Goal: Task Accomplishment & Management: Manage account settings

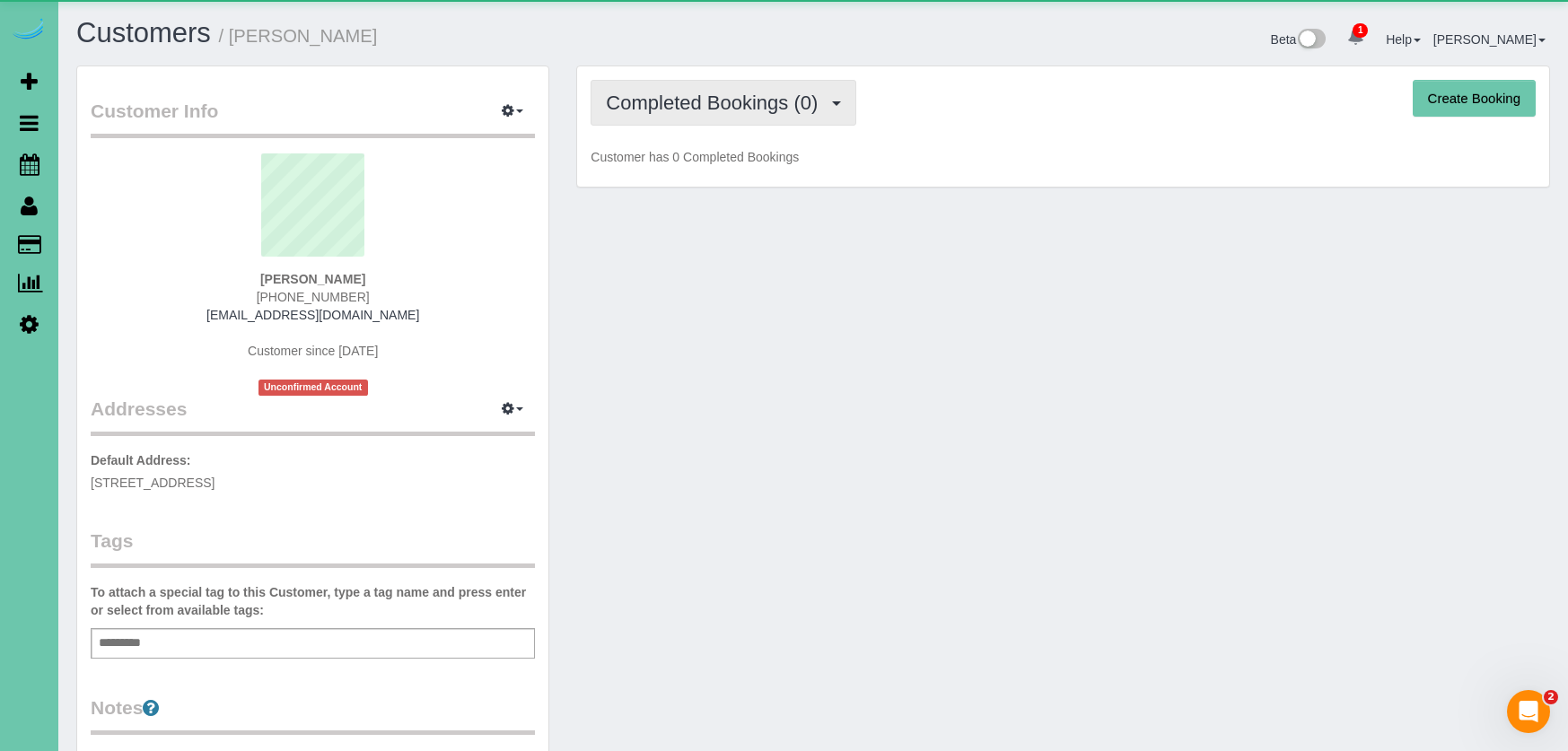
click at [699, 109] on span "Completed Bookings (0)" at bounding box center [716, 102] width 221 height 22
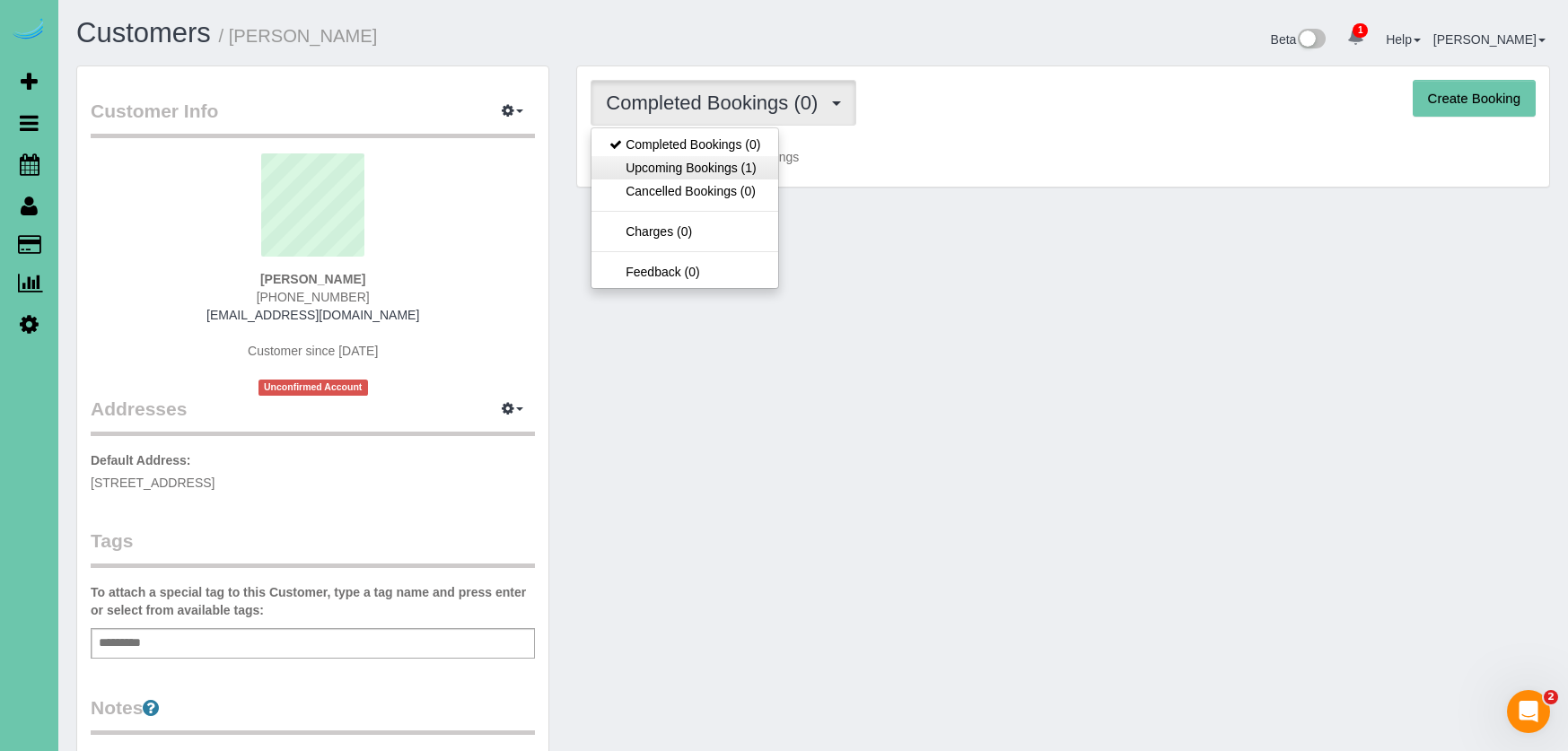
click at [749, 175] on link "Upcoming Bookings (1)" at bounding box center [684, 168] width 186 height 23
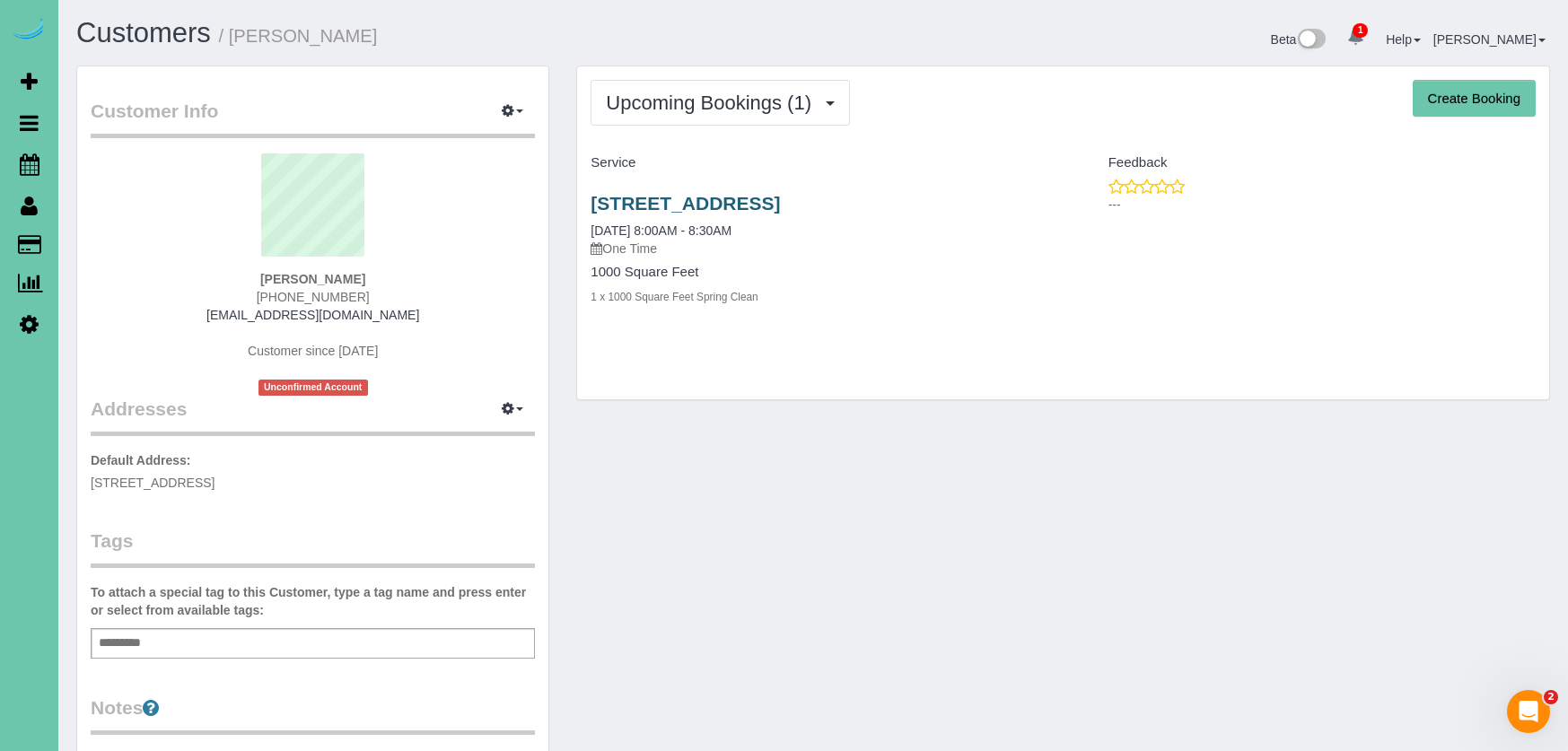
click at [681, 200] on link "[STREET_ADDRESS]" at bounding box center [685, 203] width 189 height 20
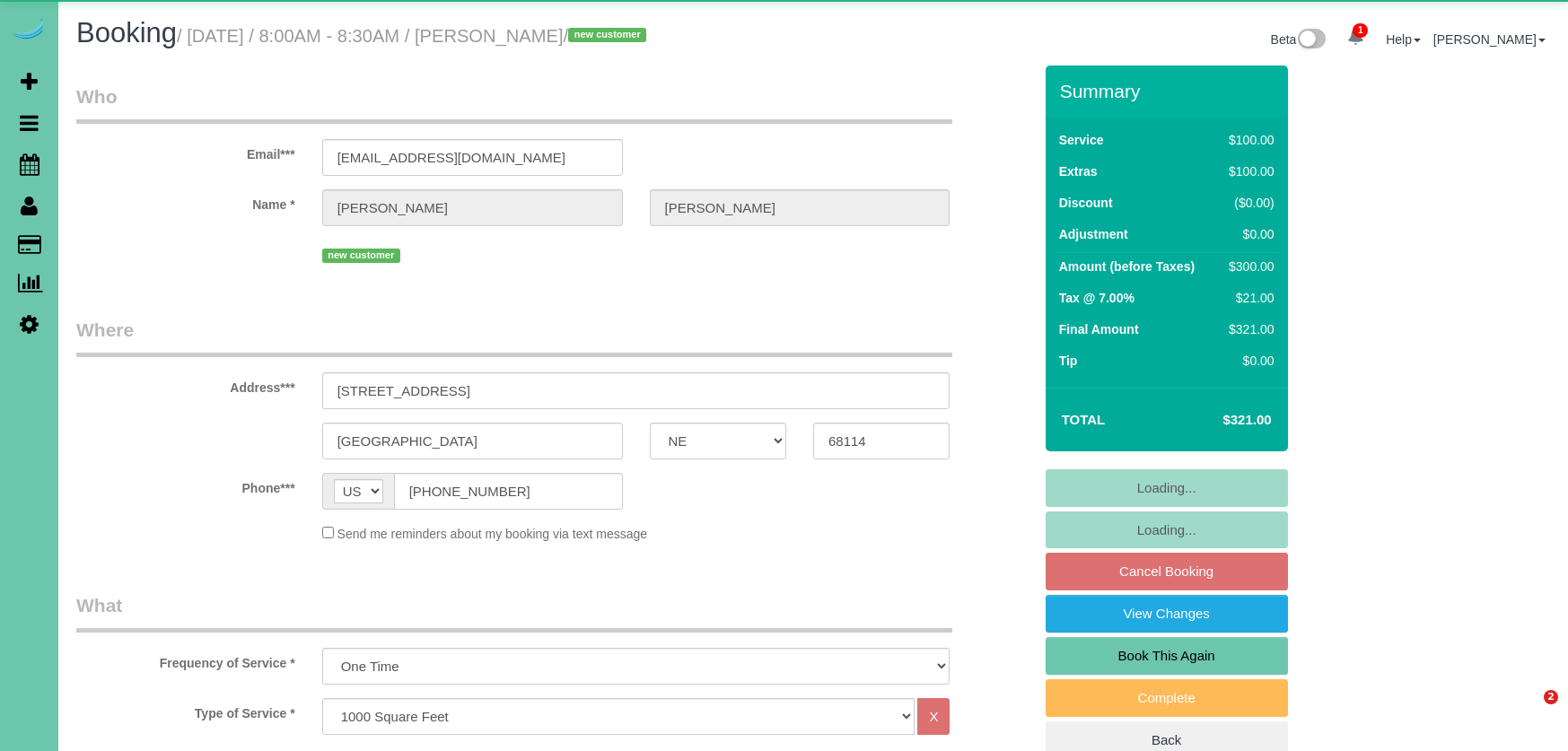
select select "NE"
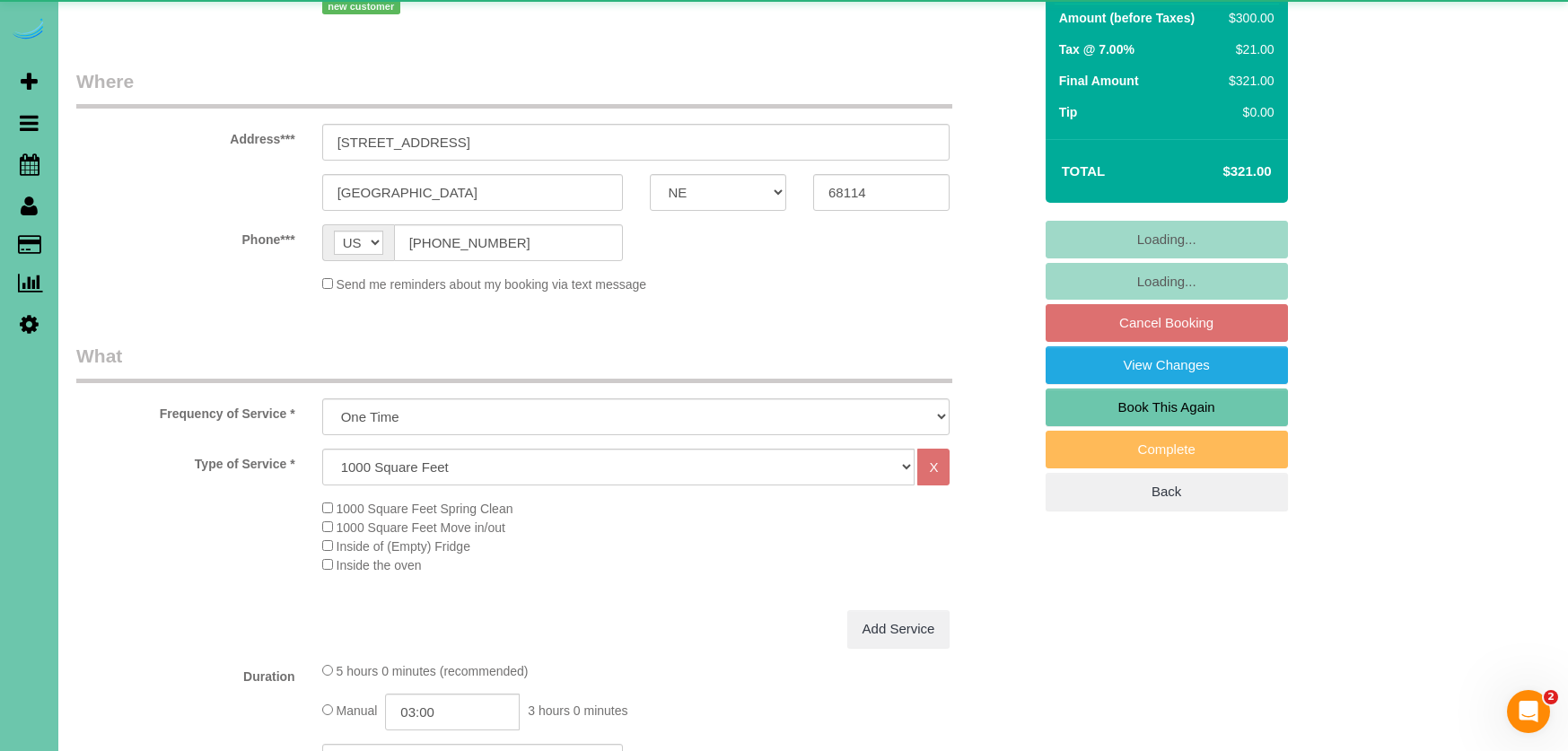
select select "object:912"
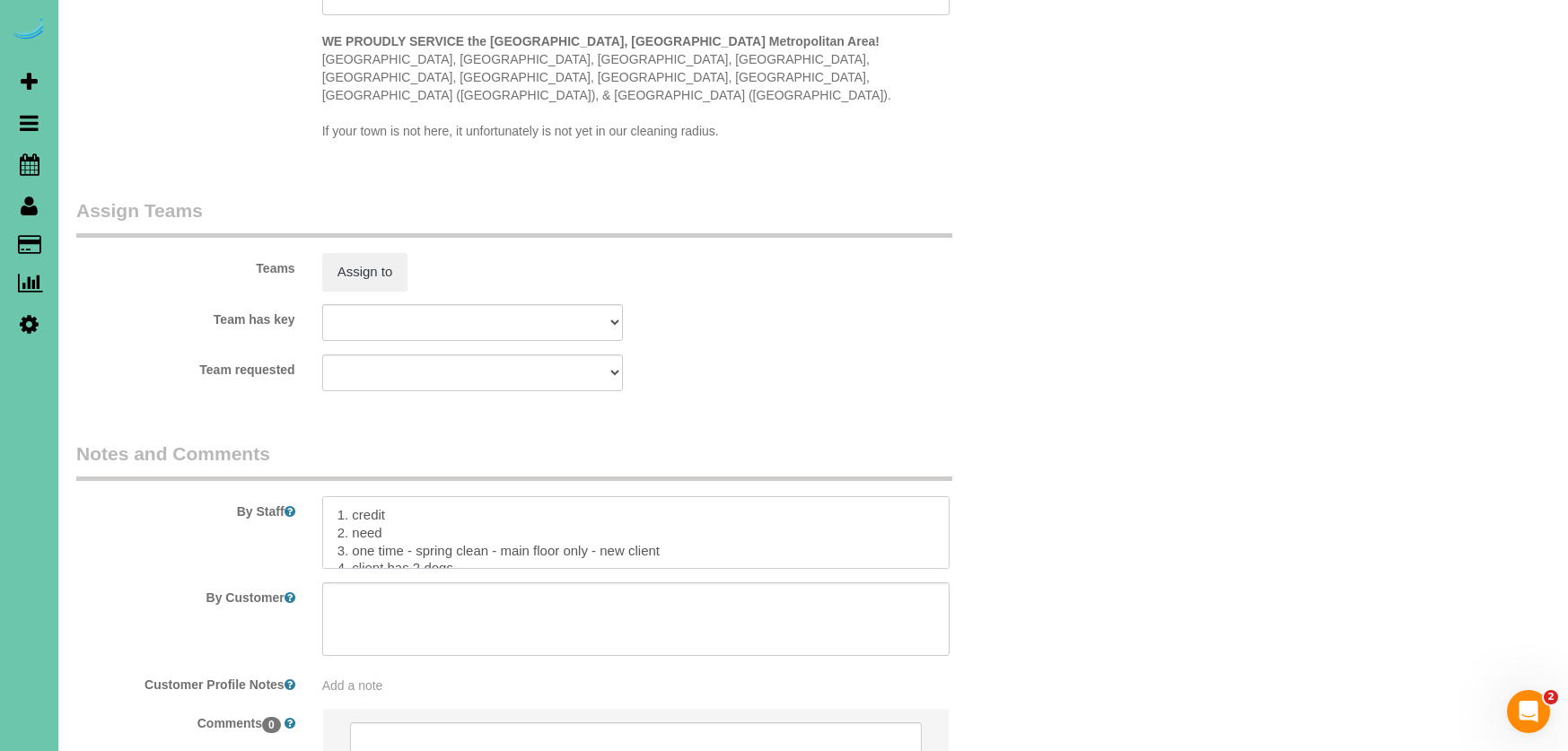
click at [354, 505] on textarea at bounding box center [636, 533] width 628 height 73
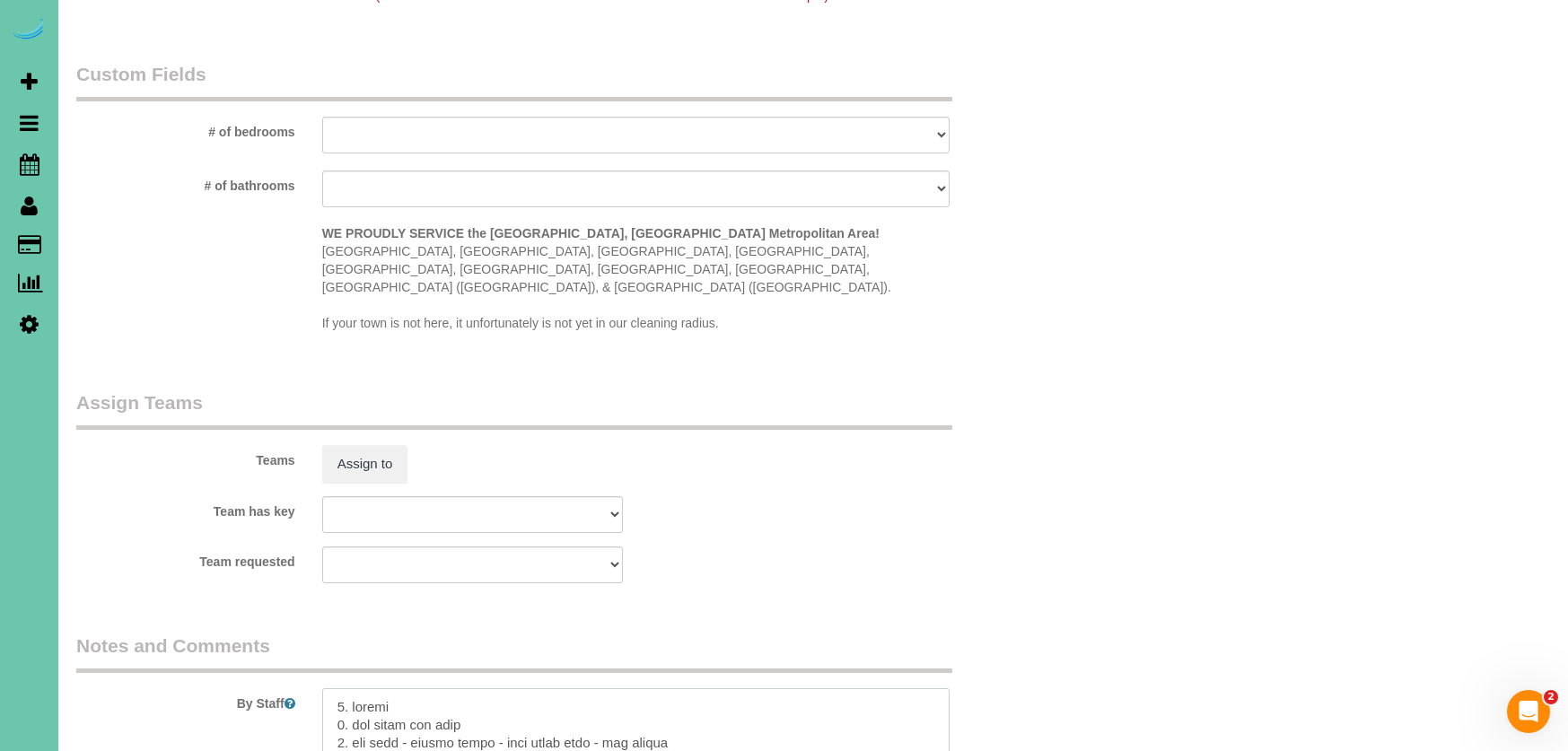
scroll to position [1602, 0]
drag, startPoint x: 459, startPoint y: 702, endPoint x: 354, endPoint y: 702, distance: 105.0
click at [354, 702] on textarea at bounding box center [636, 730] width 628 height 73
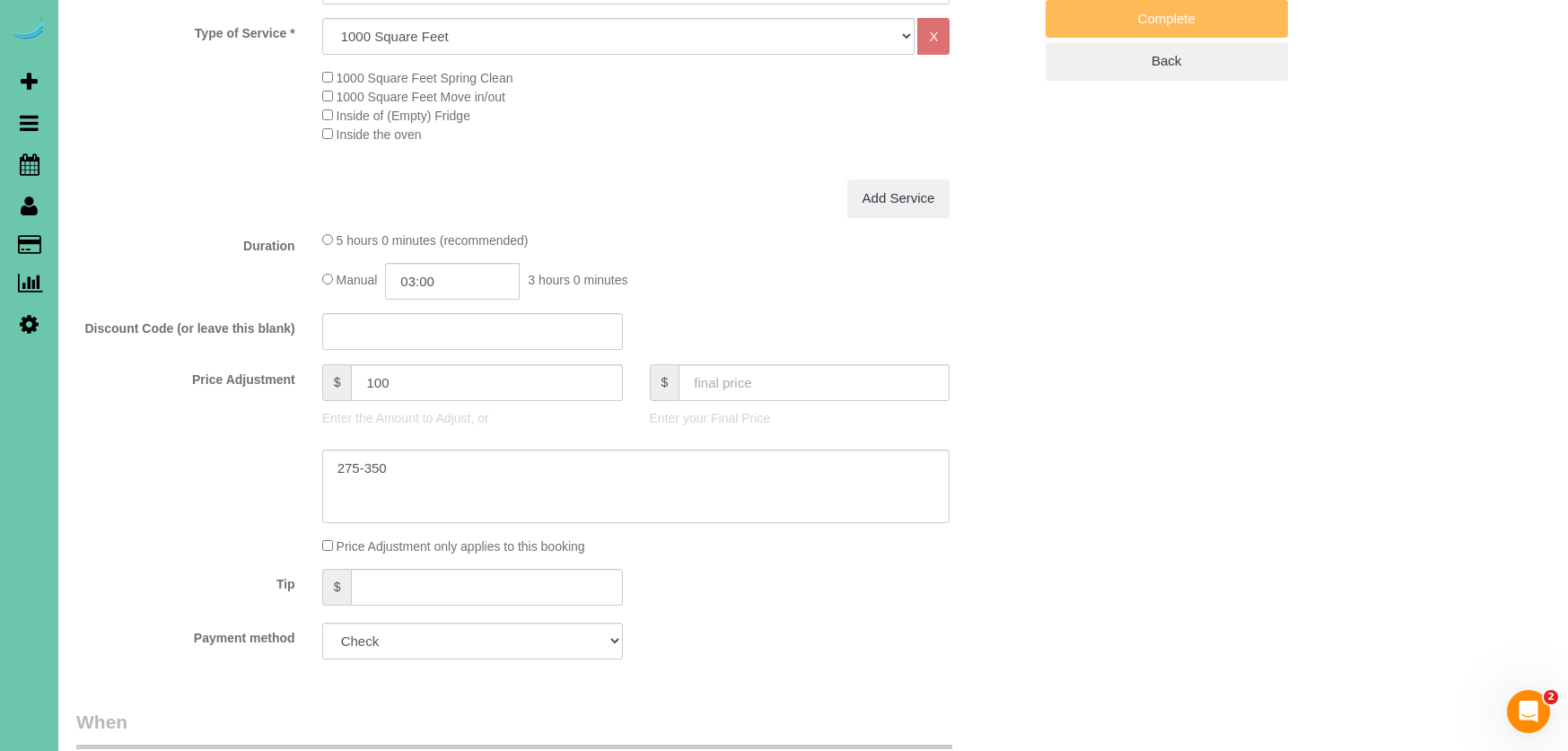
scroll to position [678, 0]
type textarea "2. loremi 9. dolor sita consecte; adip elit seddoeiu 5. tem inci - utlabo etdol…"
select select "string:fspay"
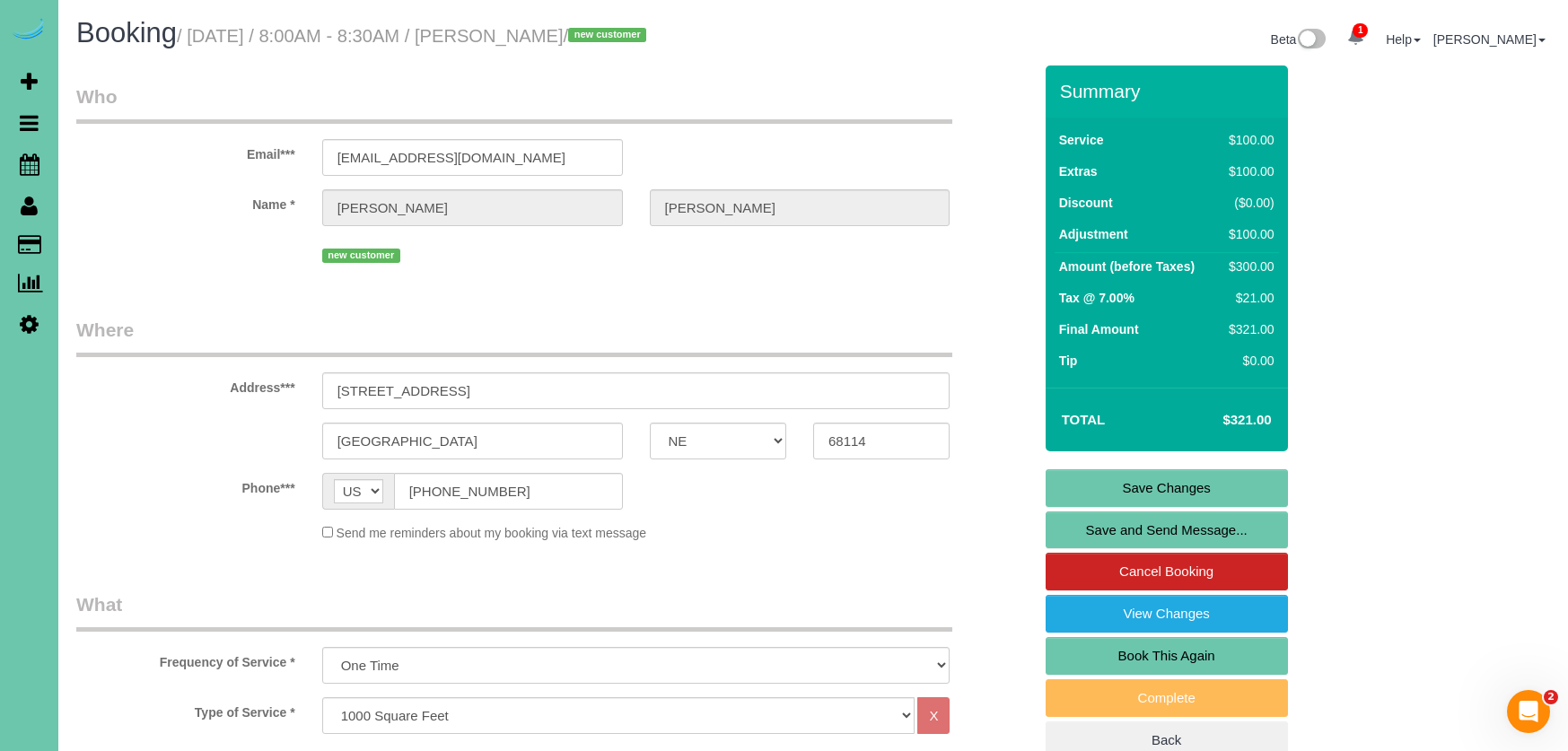
scroll to position [1007, 0]
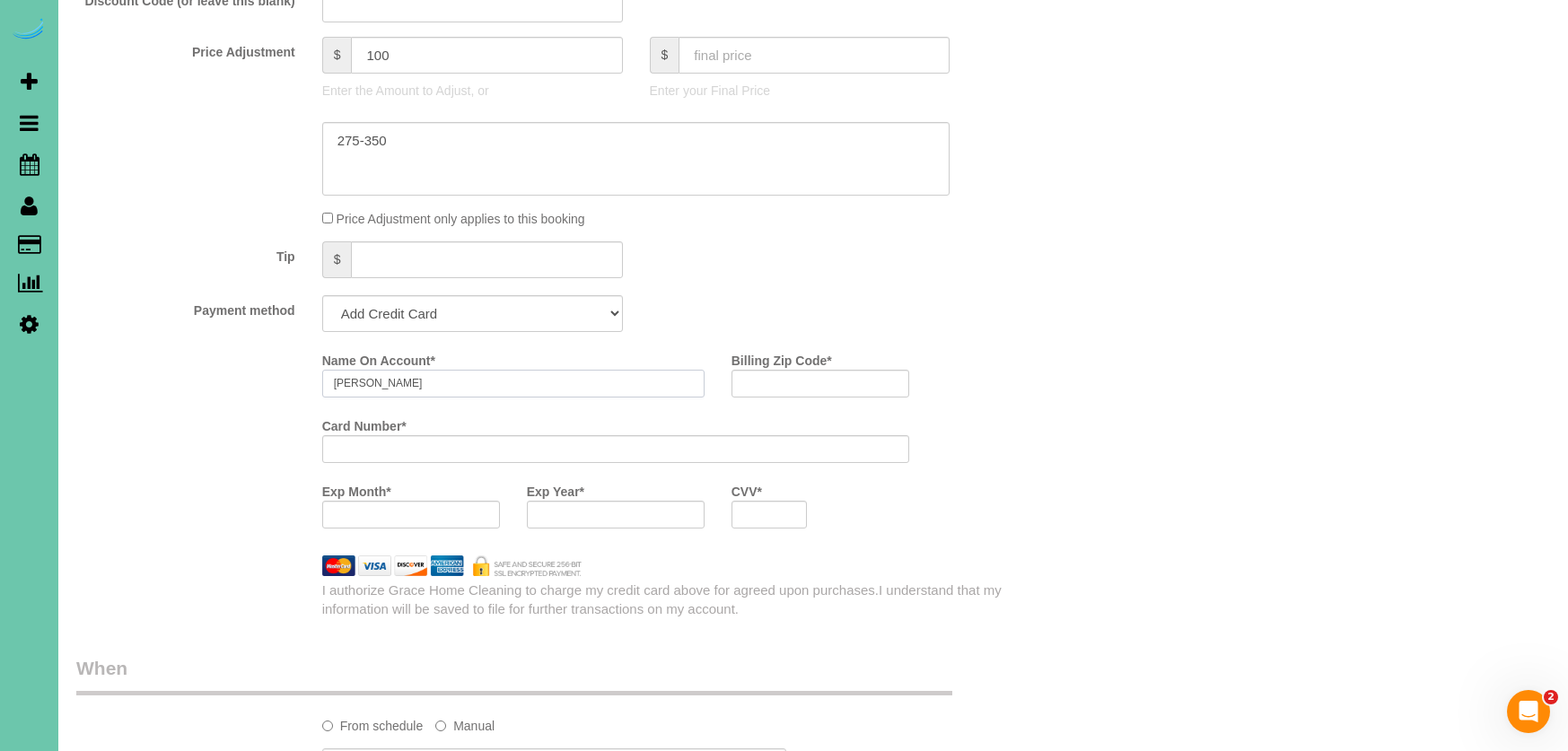
click at [586, 379] on input "[PERSON_NAME]" at bounding box center [513, 383] width 382 height 28
type input "[PERSON_NAME]"
type input "68114"
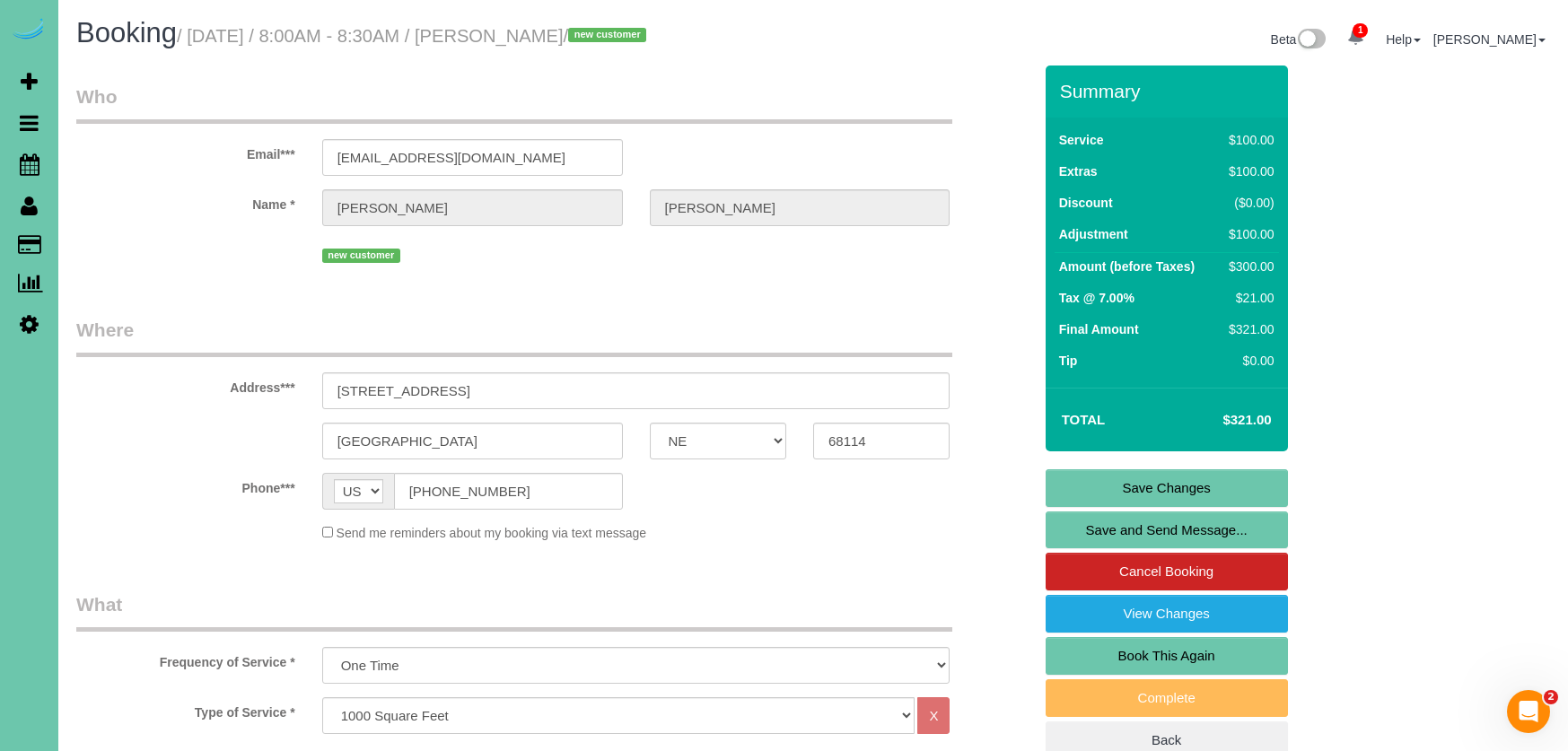
scroll to position [0, 0]
click at [1141, 484] on link "Save Changes" at bounding box center [1167, 488] width 242 height 38
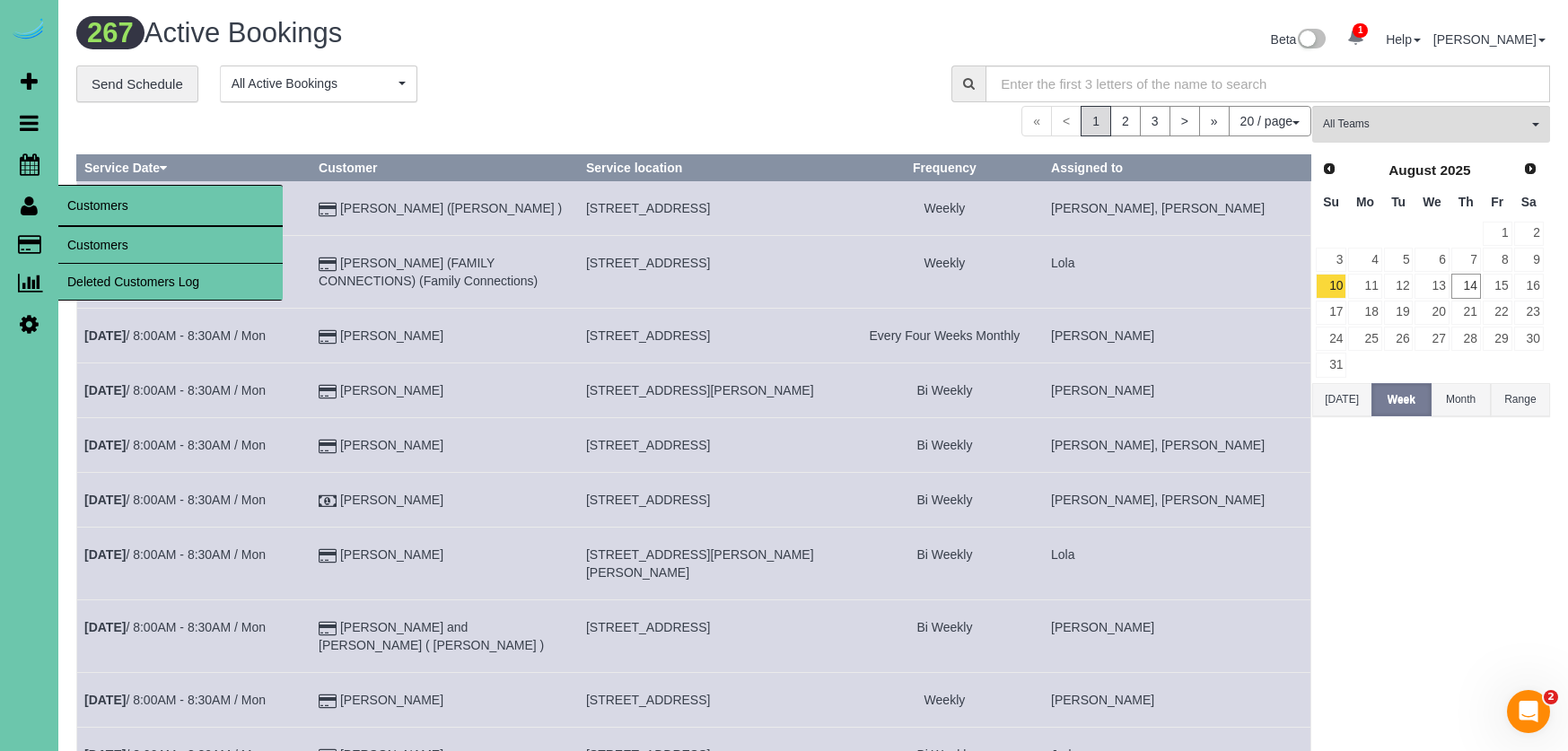
click at [112, 236] on link "Customers" at bounding box center [171, 245] width 224 height 36
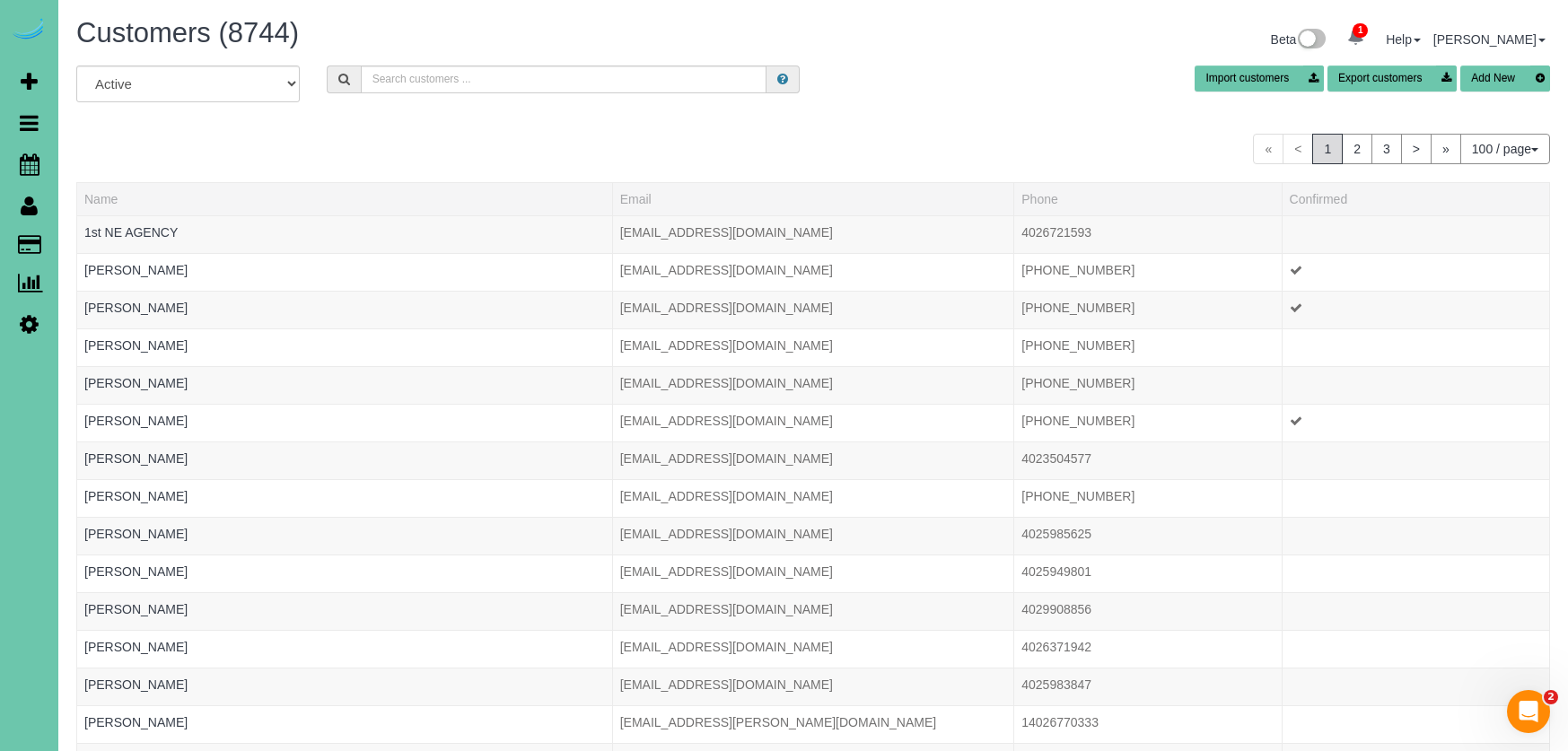
drag, startPoint x: 420, startPoint y: 97, endPoint x: 430, endPoint y: 90, distance: 12.2
click at [430, 90] on div "All Active Archived Import customers Export customers Add New" at bounding box center [813, 91] width 1501 height 51
click at [430, 90] on input "text" at bounding box center [564, 79] width 406 height 28
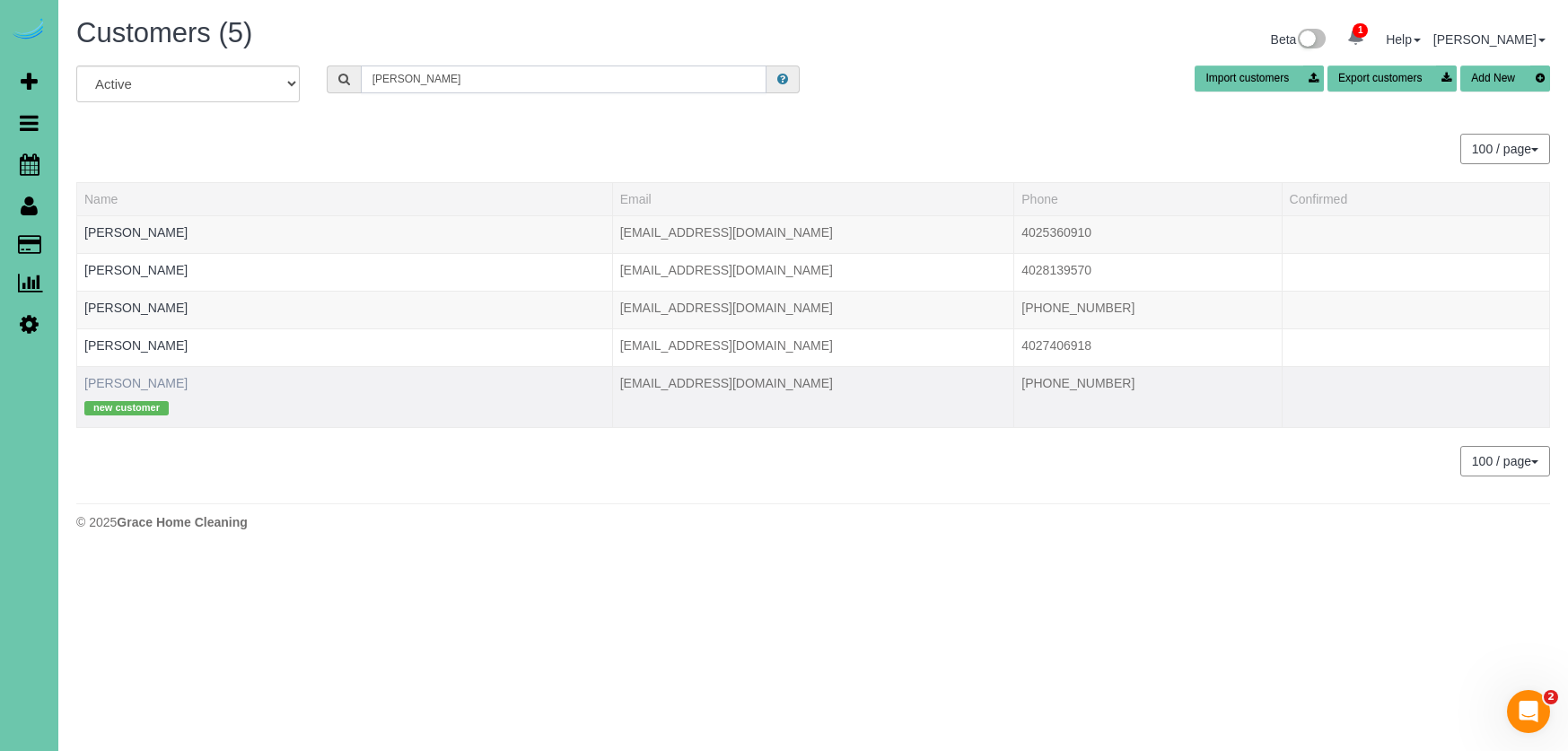
type input "[PERSON_NAME]"
click at [145, 381] on link "[PERSON_NAME]" at bounding box center [136, 383] width 103 height 15
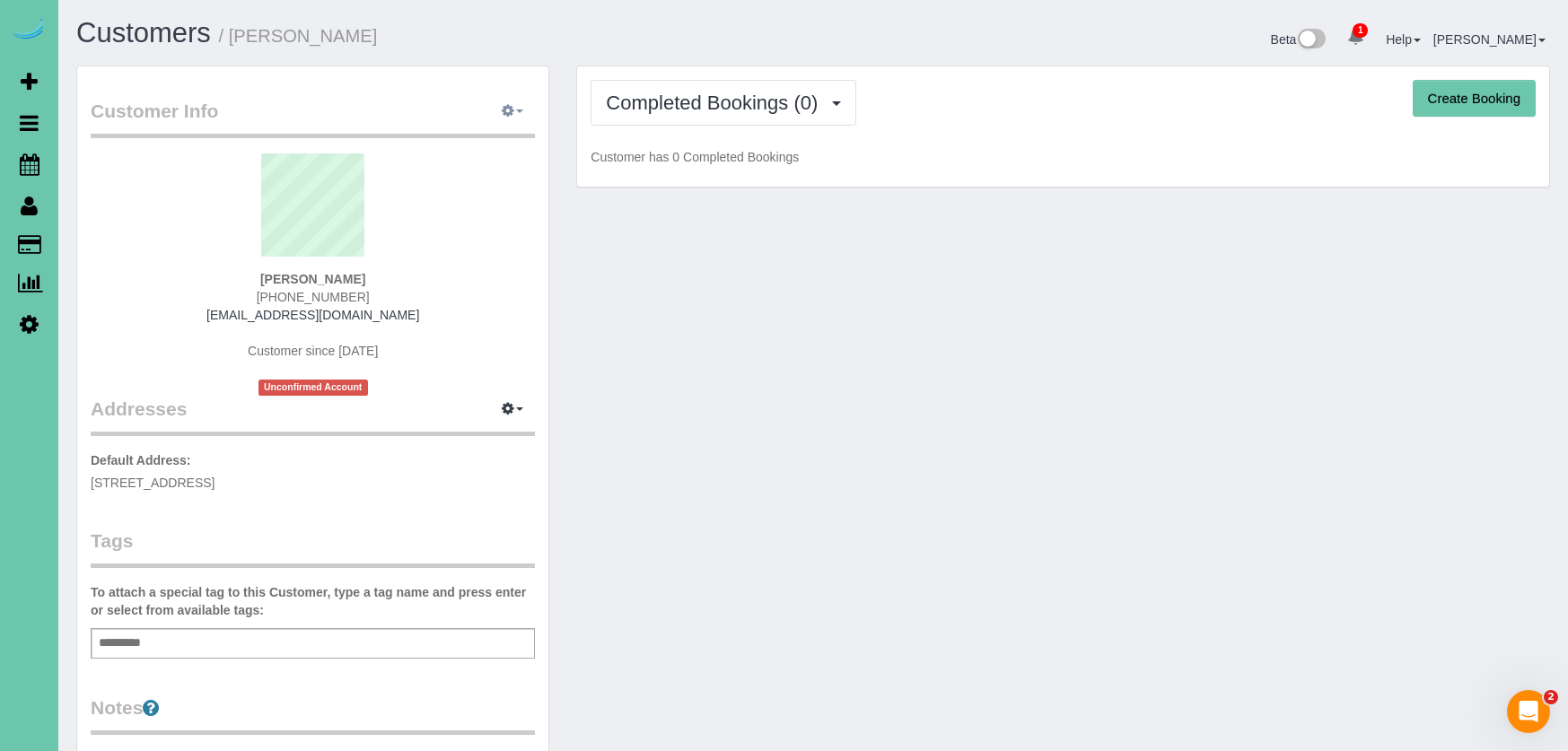
click at [504, 103] on button "button" at bounding box center [512, 111] width 45 height 28
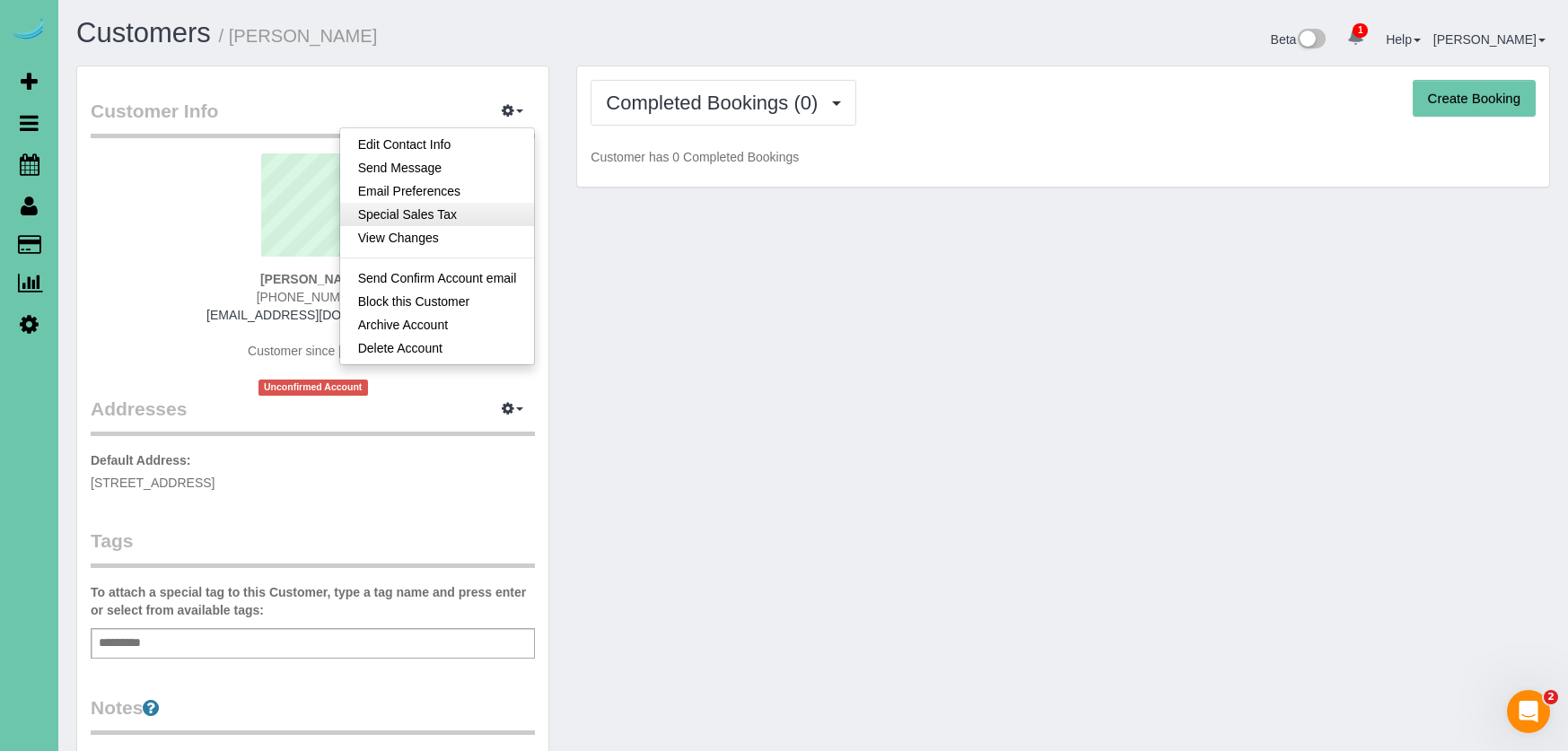
click at [495, 206] on link "Special Sales Tax" at bounding box center [438, 215] width 195 height 23
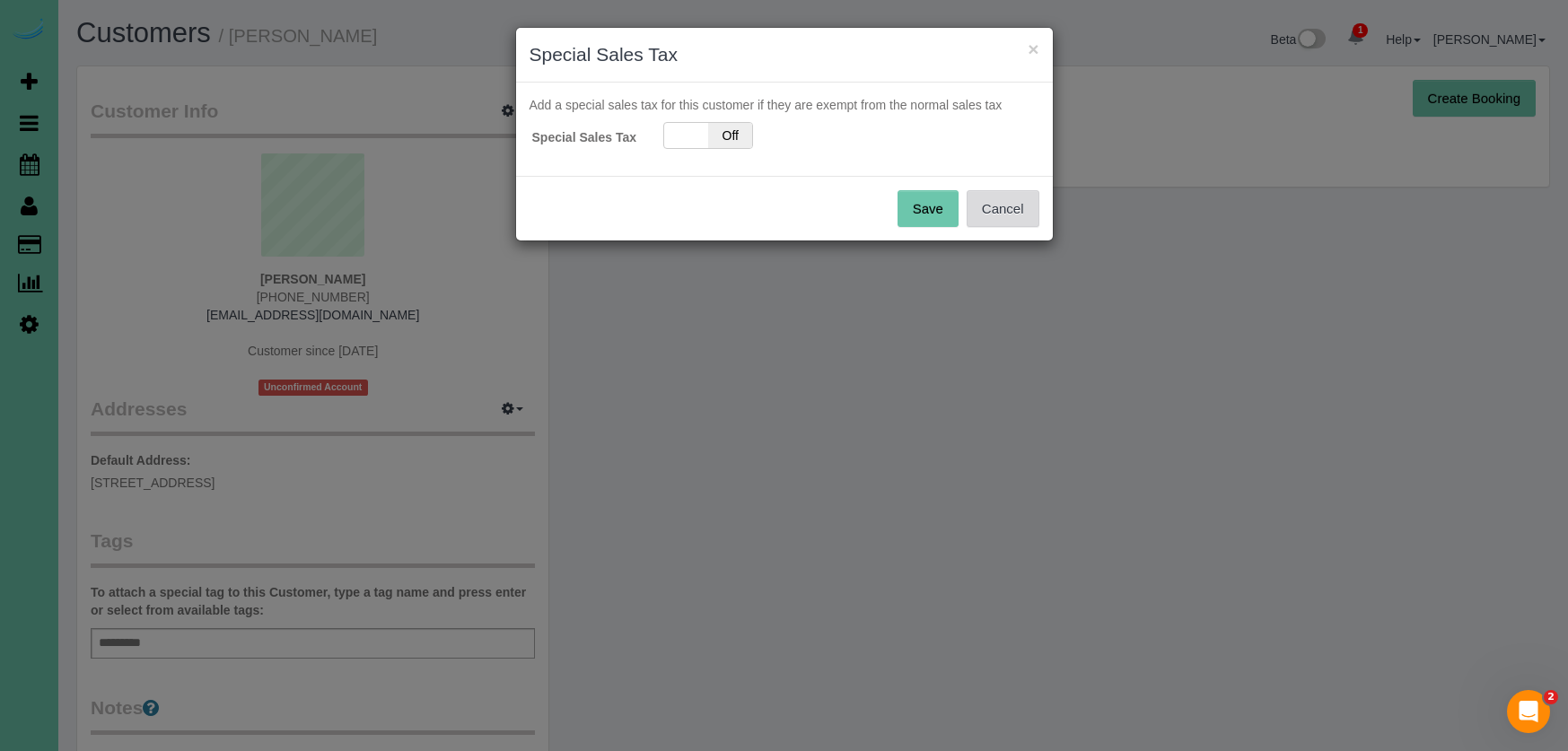
click at [999, 201] on button "Cancel" at bounding box center [1003, 209] width 73 height 38
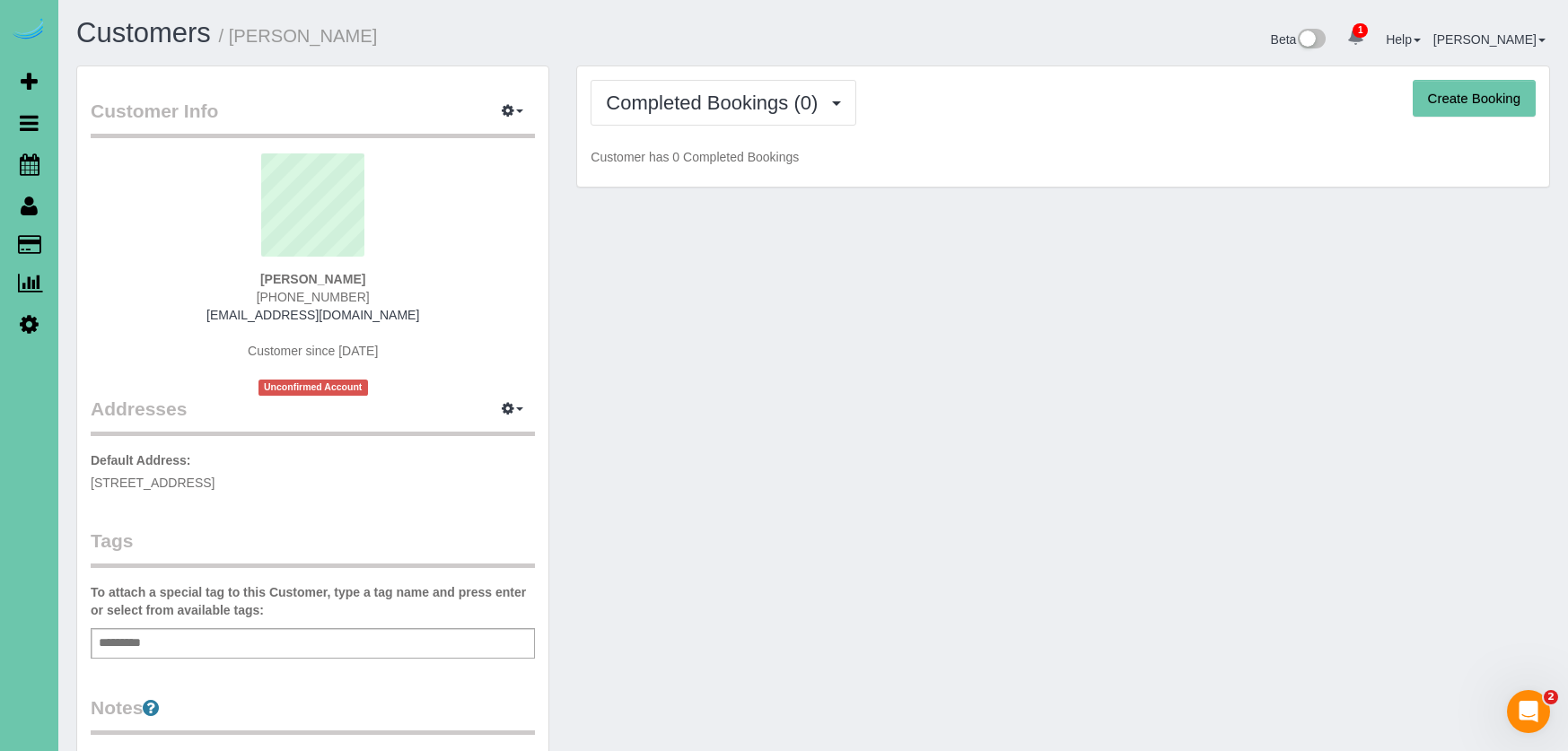
drag, startPoint x: 808, startPoint y: 114, endPoint x: 788, endPoint y: 155, distance: 45.6
click at [807, 115] on button "Completed Bookings (0)" at bounding box center [723, 102] width 265 height 46
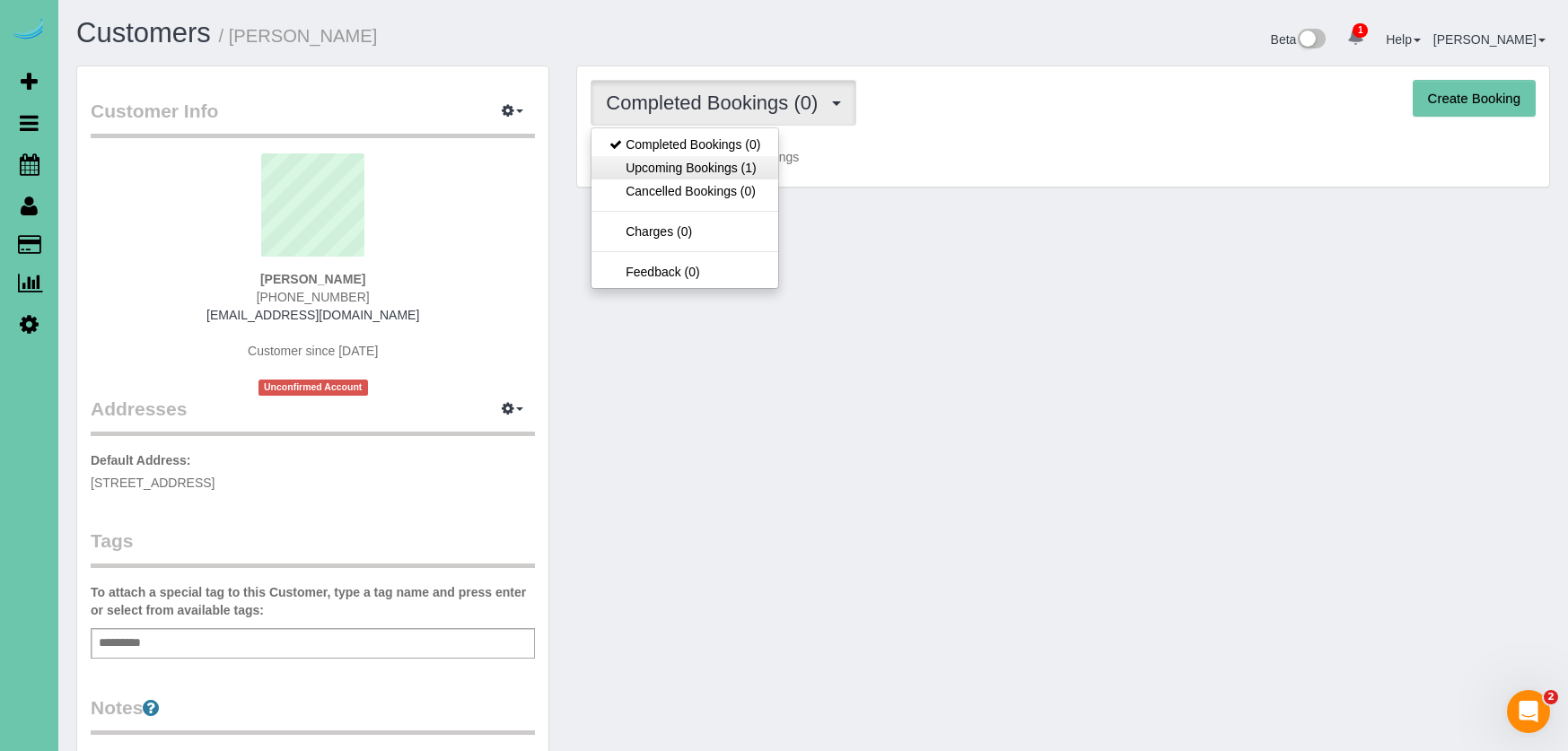
click at [756, 165] on link "Upcoming Bookings (1)" at bounding box center [684, 168] width 186 height 23
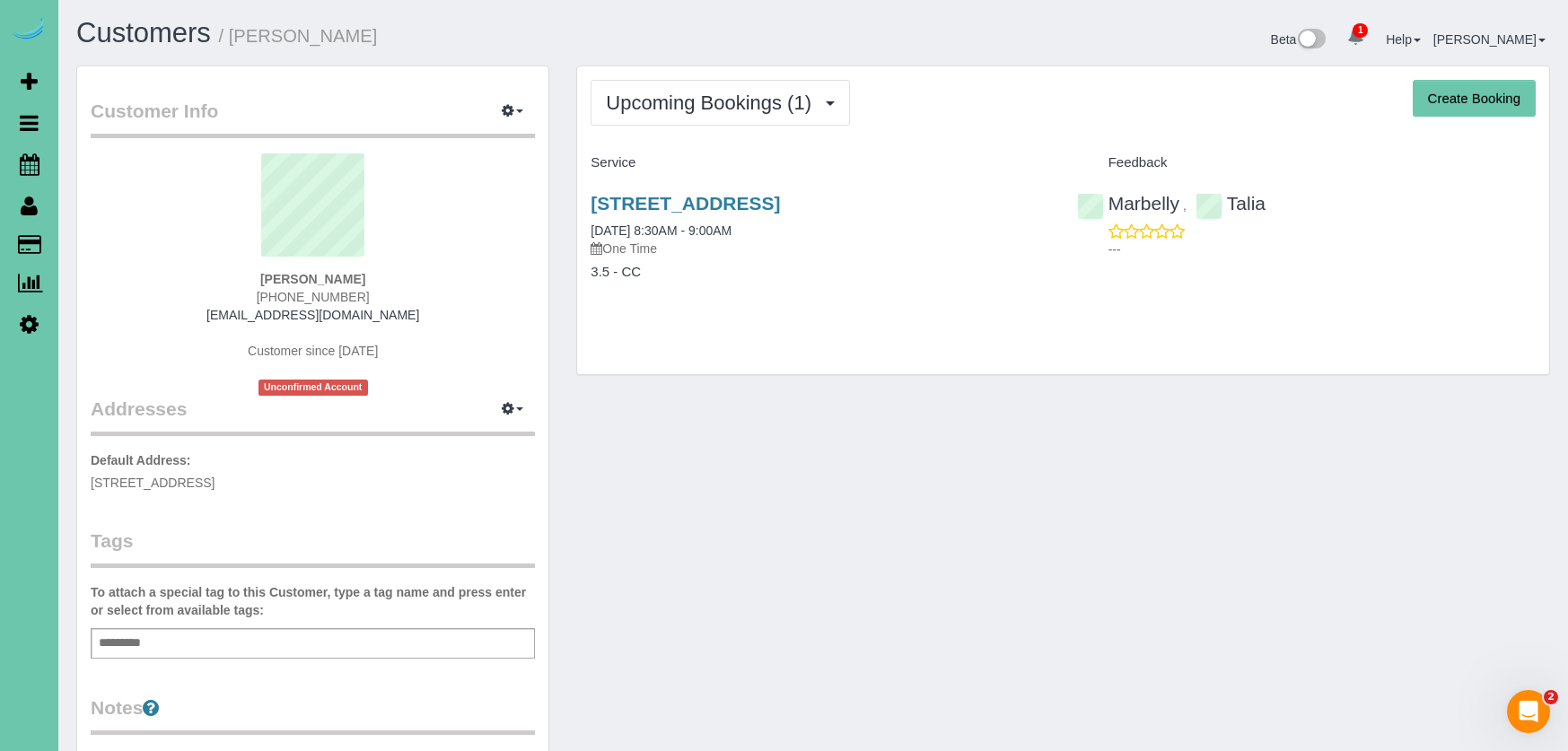
drag, startPoint x: 268, startPoint y: 477, endPoint x: 89, endPoint y: 474, distance: 179.0
click at [90, 474] on div "Customer Info Edit Contact Info Send Message Email Preferences Special Sales Ta…" at bounding box center [312, 578] width 471 height 1025
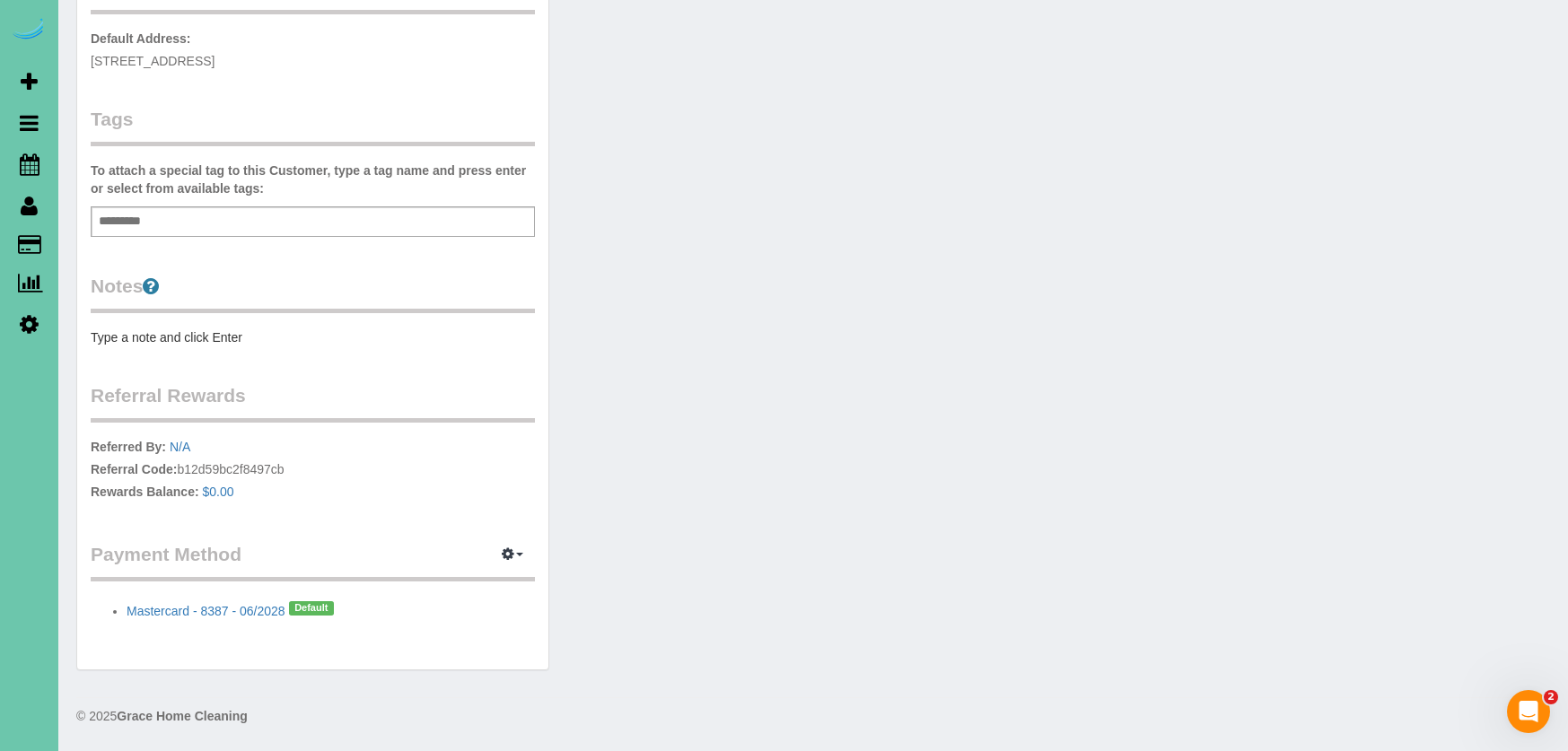
scroll to position [421, 0]
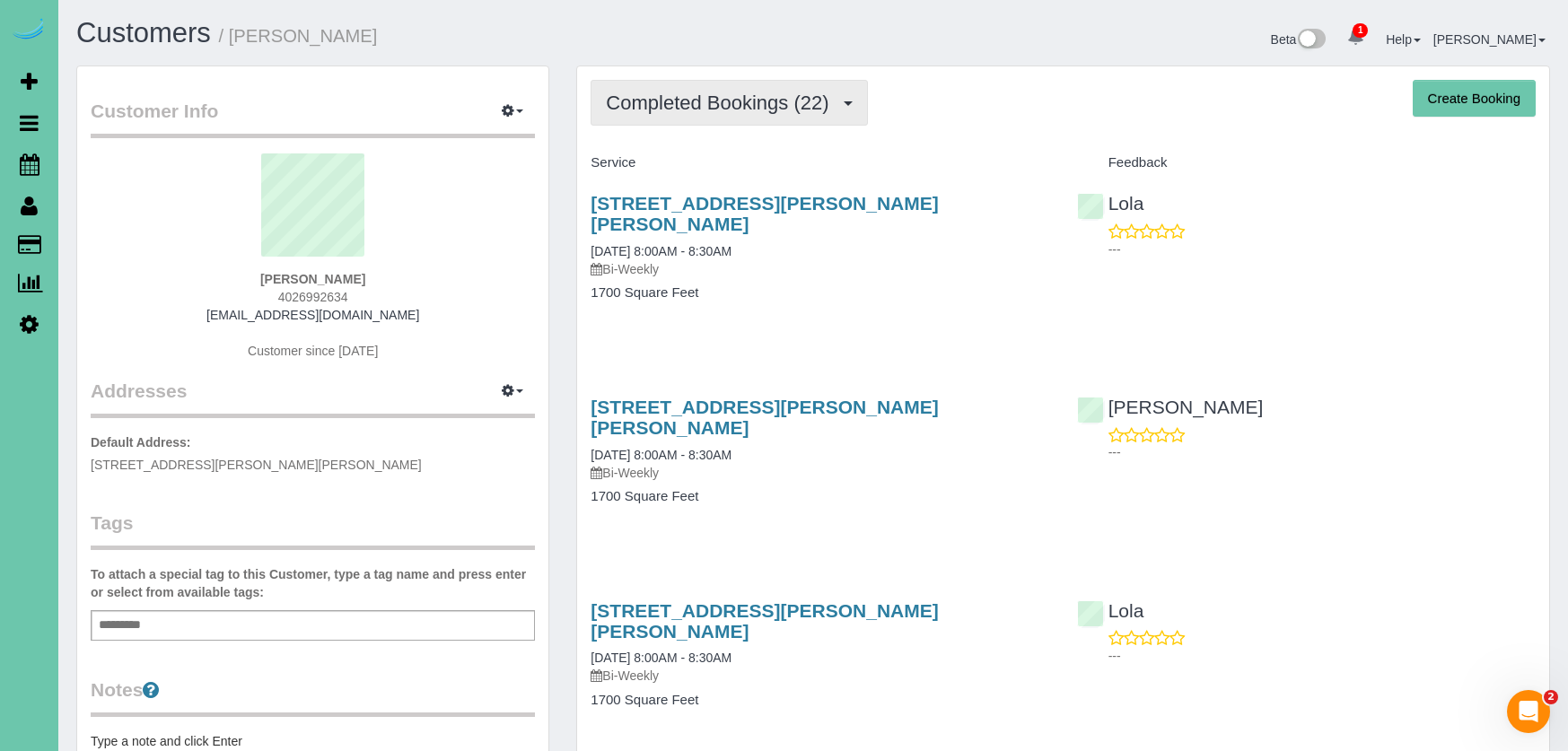
drag, startPoint x: 669, startPoint y: 106, endPoint x: 682, endPoint y: 124, distance: 22.2
click at [669, 106] on span "Completed Bookings (22)" at bounding box center [721, 102] width 231 height 22
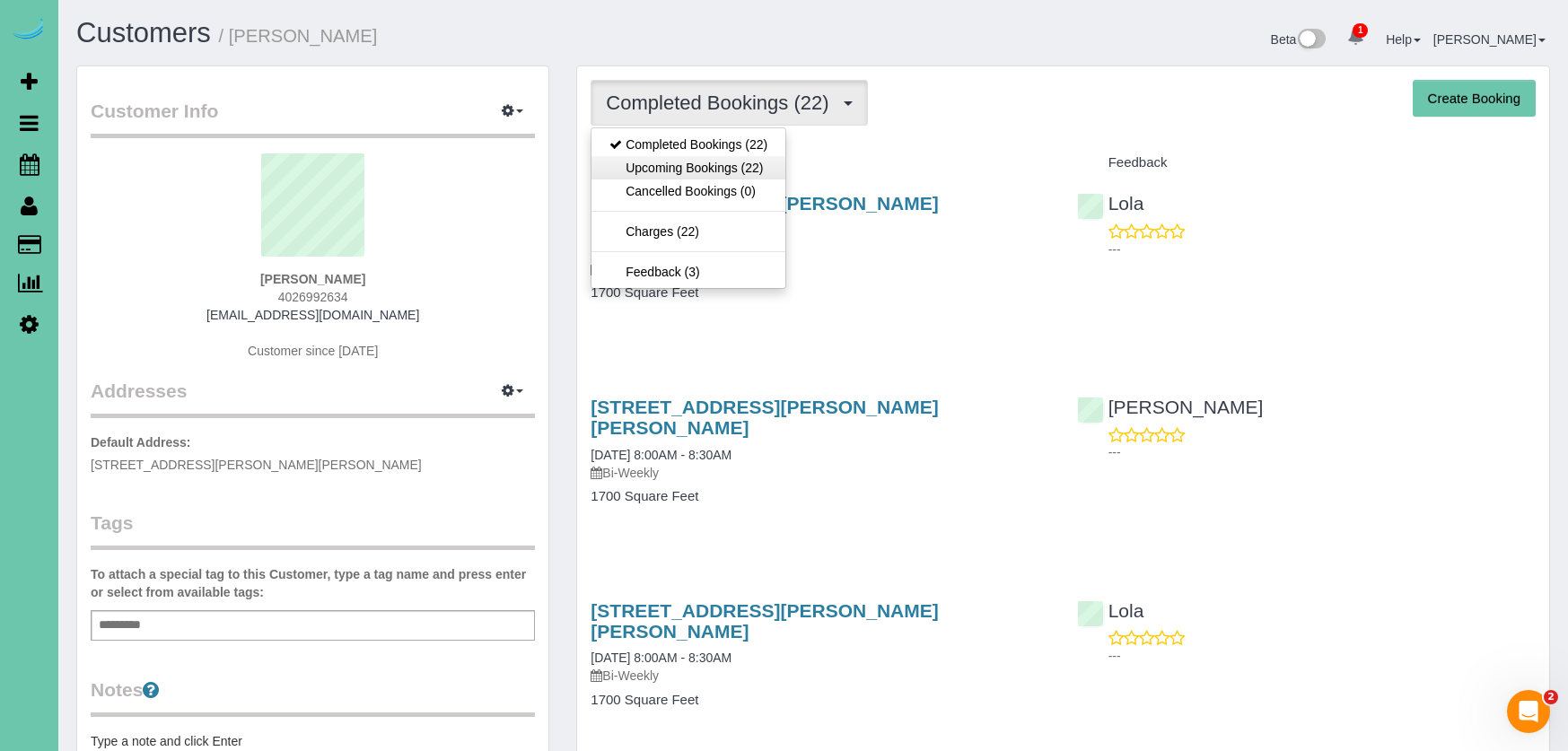
click at [713, 162] on link "Upcoming Bookings (22)" at bounding box center [688, 168] width 194 height 23
